Goal: Information Seeking & Learning: Learn about a topic

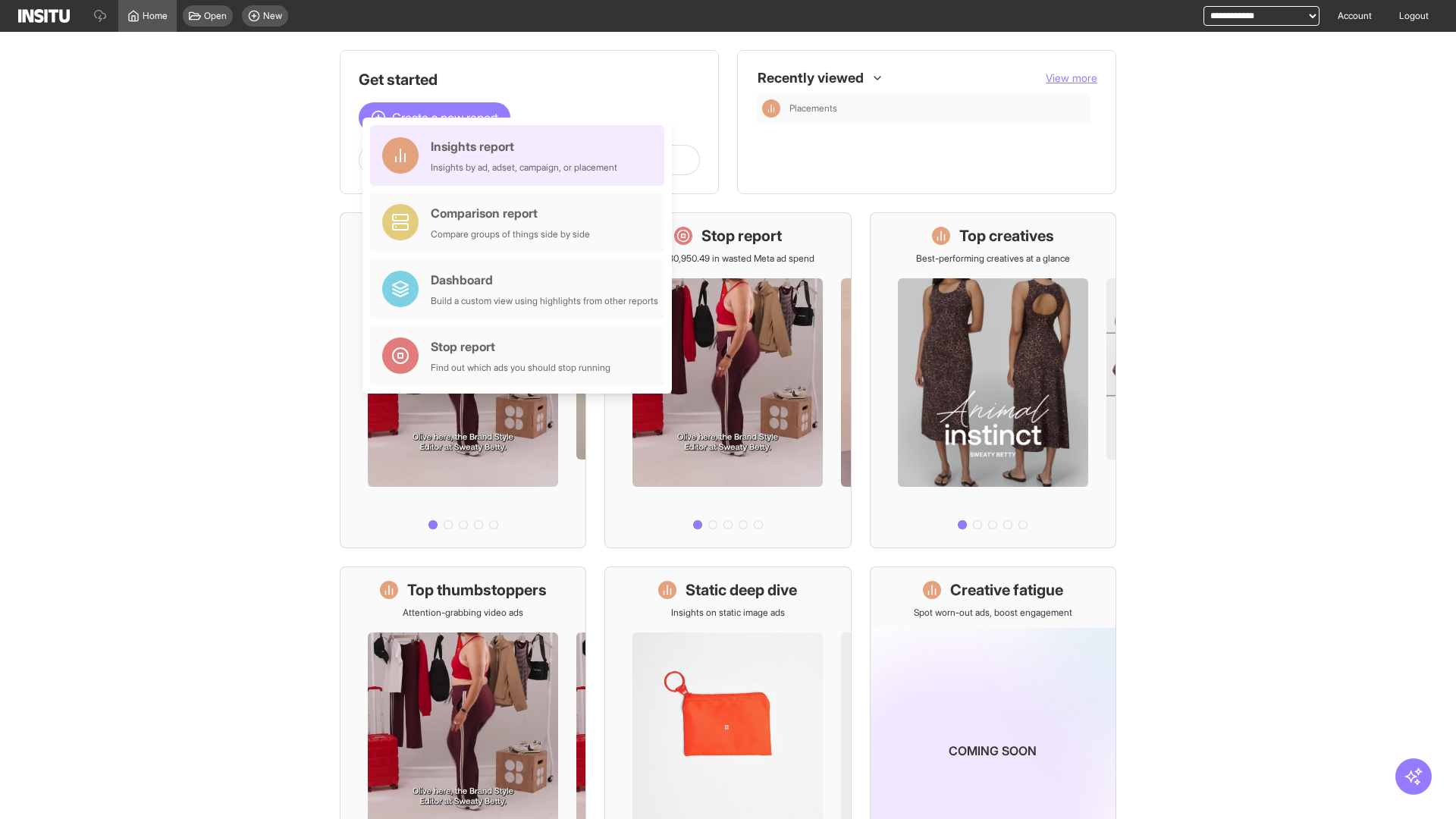
click at [521, 156] on div "Insights report Insights by ad, adset, campaign, or placement" at bounding box center [524, 156] width 187 height 37
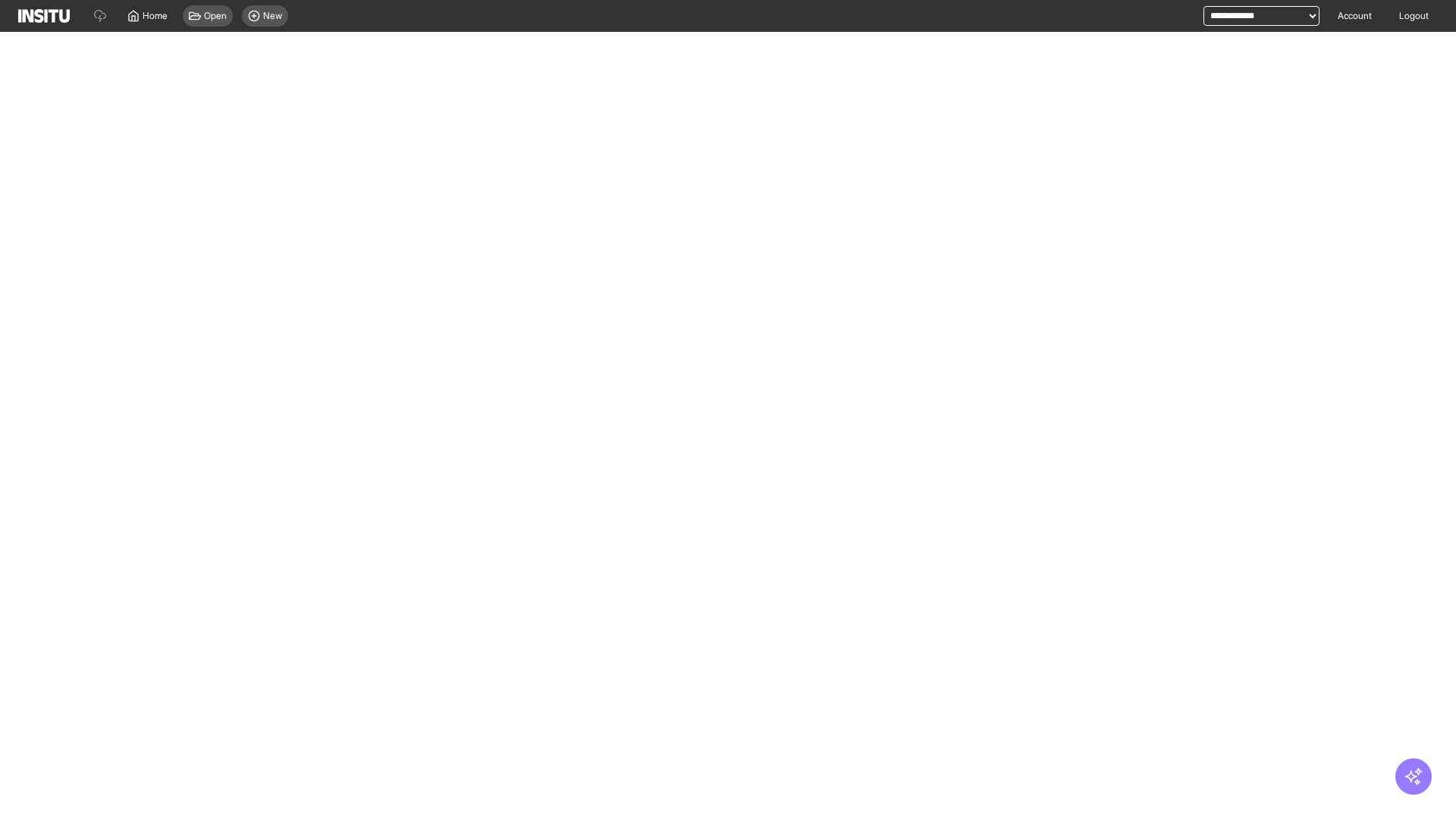
select select "**"
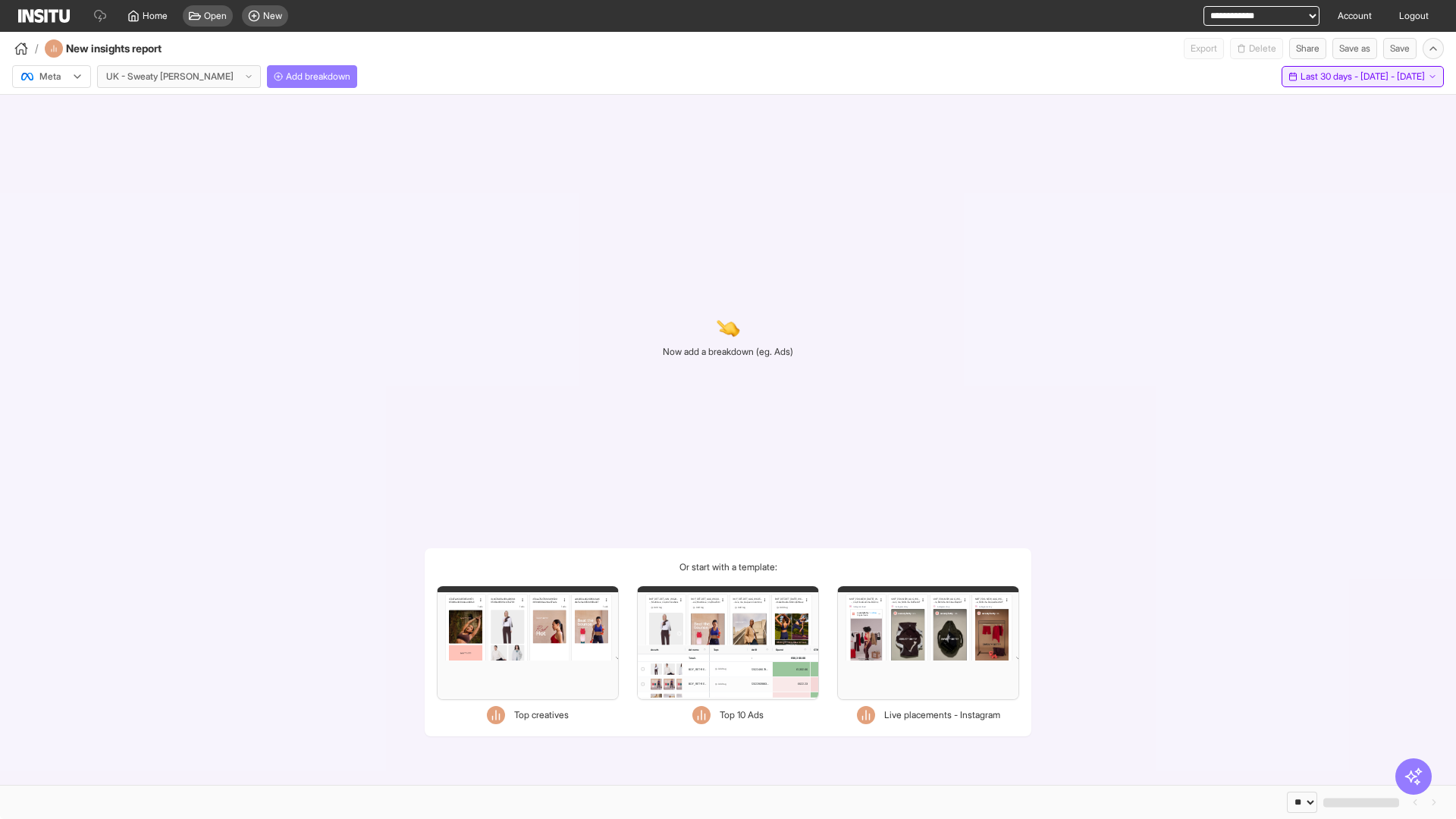
click at [1331, 77] on span "Last 30 days - [DATE] - [DATE]" at bounding box center [1362, 77] width 124 height 12
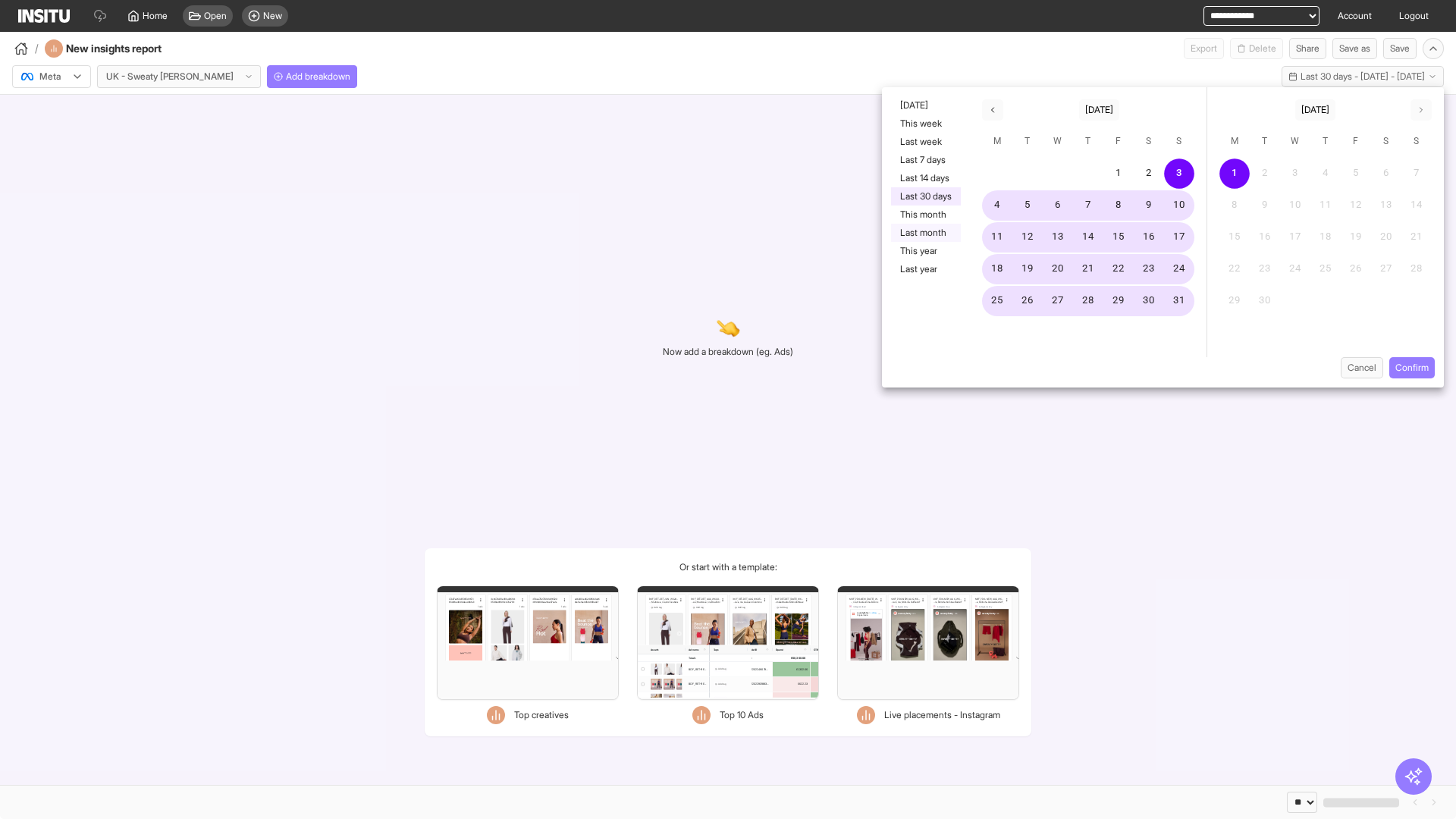
click at [924, 232] on button "Last month" at bounding box center [925, 232] width 70 height 18
